Goal: Check status: Check status

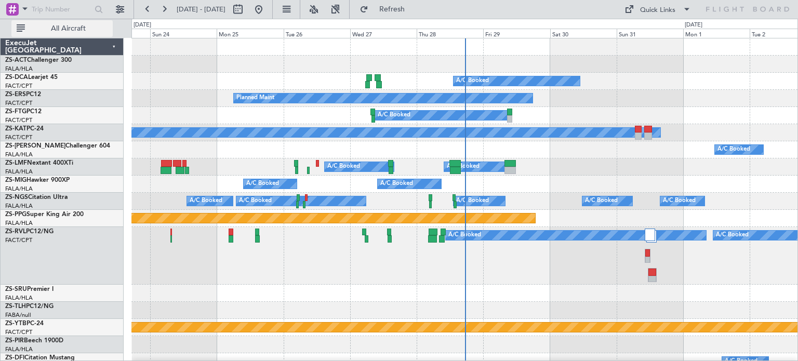
click at [72, 25] on span "All Aircraft" at bounding box center [68, 28] width 83 height 7
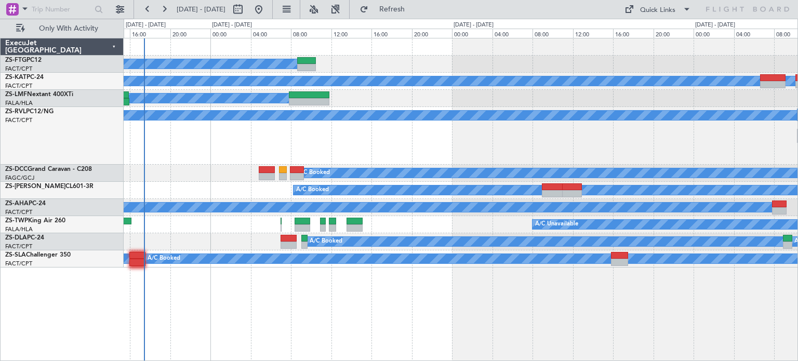
click at [350, 287] on div "A/C Booked A/C Unavailable A/C Booked A/C Booked A/C Booked A/C Booked A/C Book…" at bounding box center [461, 199] width 674 height 323
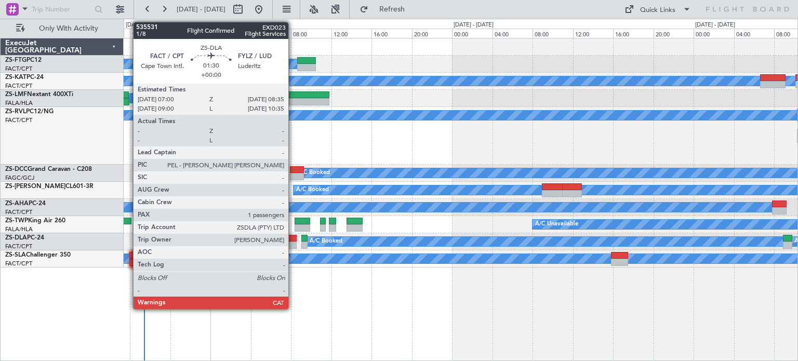
click at [293, 240] on div at bounding box center [288, 238] width 16 height 7
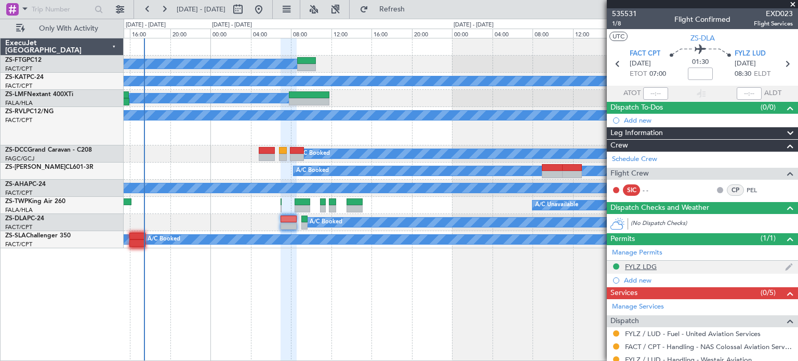
click at [646, 264] on div "FYLZ LDG" at bounding box center [641, 266] width 32 height 9
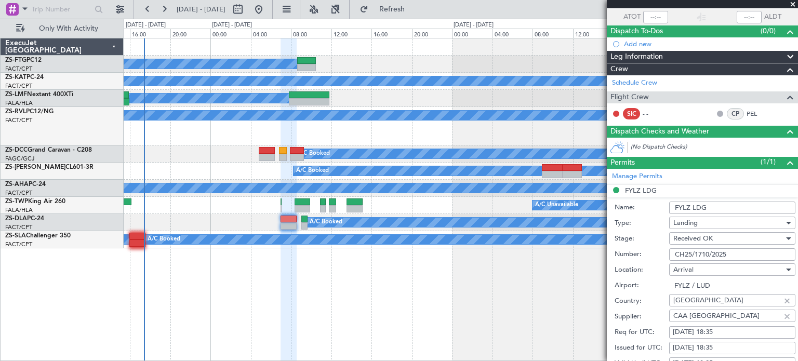
scroll to position [109, 0]
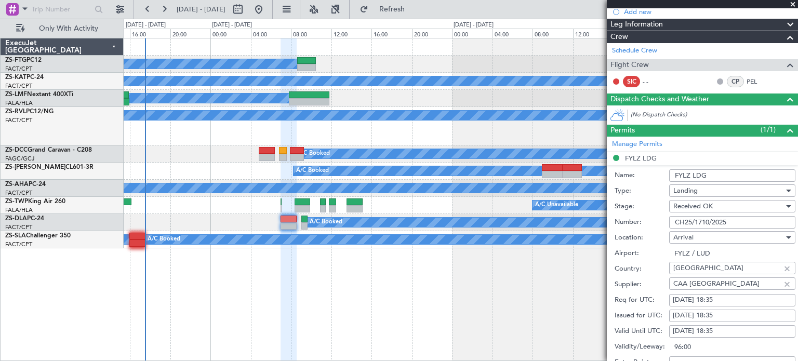
click at [792, 3] on span at bounding box center [792, 4] width 10 height 9
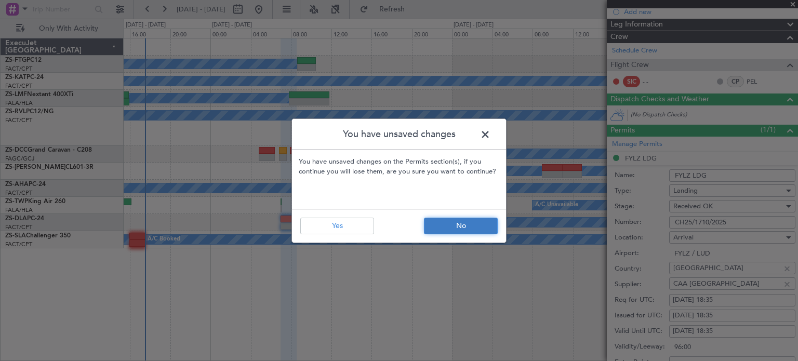
click at [436, 229] on button "No" at bounding box center [461, 226] width 74 height 17
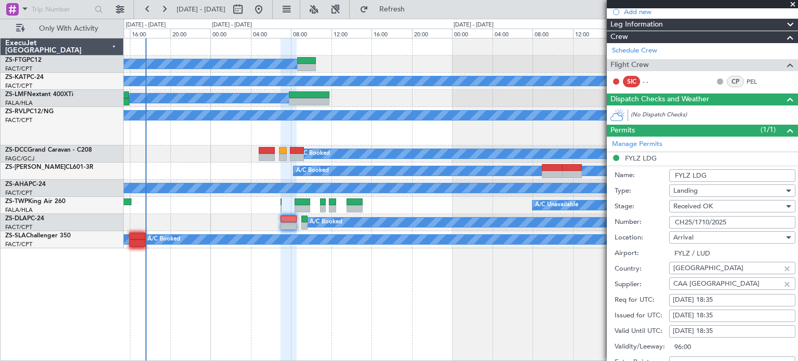
drag, startPoint x: 726, startPoint y: 222, endPoint x: 677, endPoint y: 225, distance: 49.4
click at [677, 225] on input "CH25/1710/2025" at bounding box center [732, 222] width 126 height 12
click at [791, 5] on span at bounding box center [792, 4] width 10 height 9
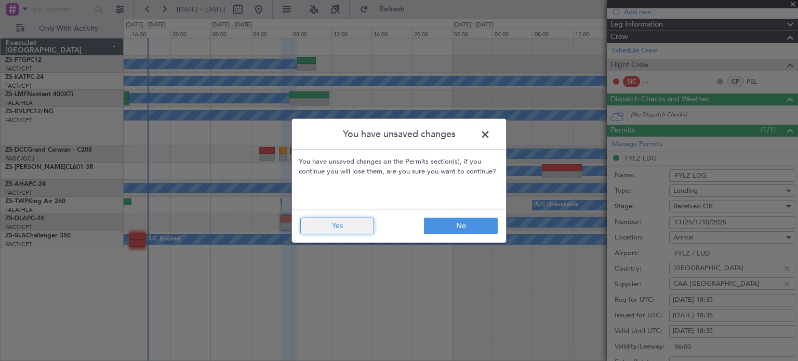
click at [355, 223] on button "Yes" at bounding box center [337, 226] width 74 height 17
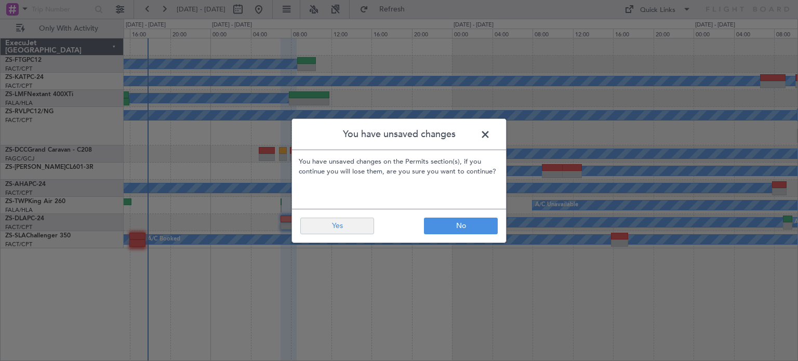
type input "0"
